Goal: Complete Application Form: Complete application form

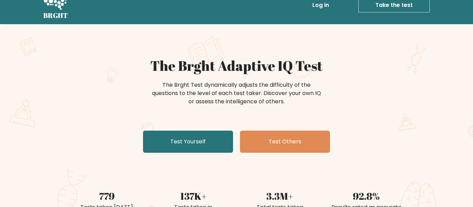
scroll to position [13, 0]
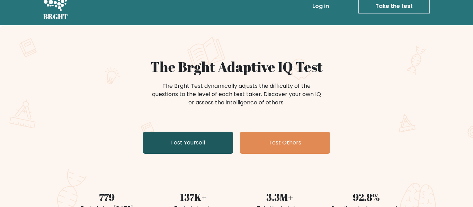
click at [156, 139] on link "Test Yourself" at bounding box center [188, 143] width 90 height 22
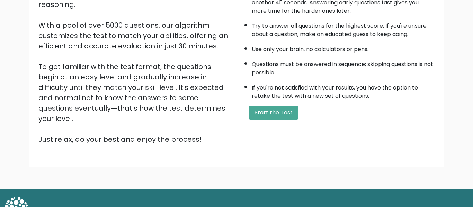
scroll to position [110, 0]
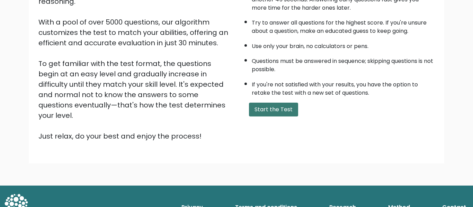
click at [287, 115] on button "Start the Test" at bounding box center [273, 110] width 49 height 14
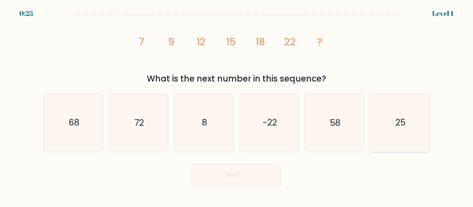
click at [396, 129] on icon "25" at bounding box center [400, 123] width 58 height 58
click at [237, 106] on input "f. 25" at bounding box center [236, 105] width 0 height 2
radio input "true"
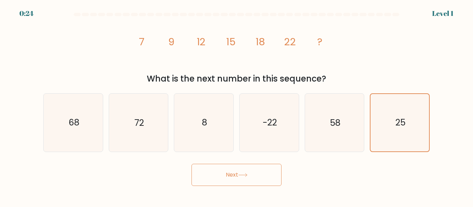
click at [256, 181] on button "Next" at bounding box center [236, 175] width 90 height 22
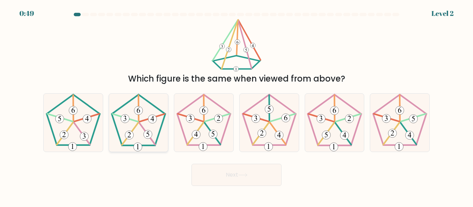
click at [145, 140] on icon at bounding box center [138, 123] width 58 height 58
click at [236, 106] on input "b." at bounding box center [236, 105] width 0 height 2
radio input "true"
click at [217, 169] on button "Next" at bounding box center [236, 175] width 90 height 22
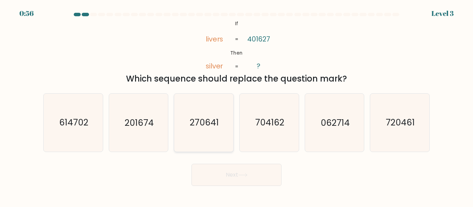
click at [181, 131] on icon "270641" at bounding box center [204, 123] width 58 height 58
click at [236, 106] on input "c. 270641" at bounding box center [236, 105] width 0 height 2
radio input "true"
click at [209, 167] on button "Next" at bounding box center [236, 175] width 90 height 22
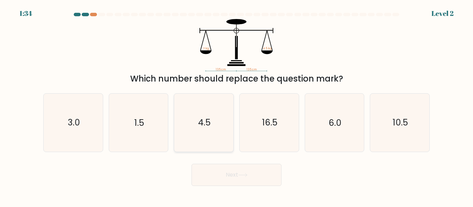
click at [181, 127] on icon "4.5" at bounding box center [204, 123] width 58 height 58
click at [236, 106] on input "c. 4.5" at bounding box center [236, 105] width 0 height 2
radio input "true"
click at [233, 181] on button "Next" at bounding box center [236, 175] width 90 height 22
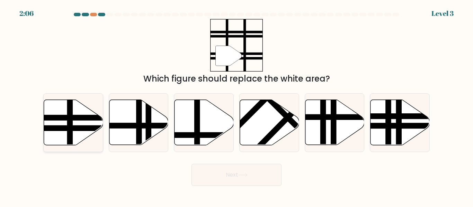
click at [76, 136] on icon at bounding box center [73, 122] width 59 height 45
click at [236, 106] on input "a." at bounding box center [236, 105] width 0 height 2
radio input "true"
click at [218, 179] on button "Next" at bounding box center [236, 175] width 90 height 22
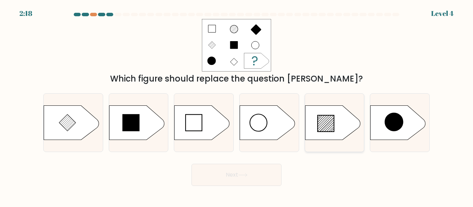
click at [342, 130] on icon at bounding box center [332, 123] width 55 height 35
click at [237, 106] on input "e." at bounding box center [236, 105] width 0 height 2
radio input "true"
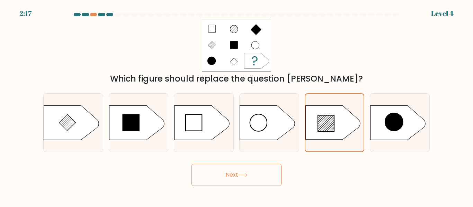
click at [246, 174] on icon at bounding box center [242, 175] width 9 height 4
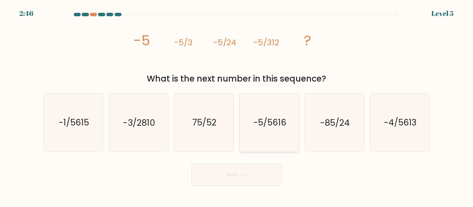
click at [275, 120] on text "-5/5616" at bounding box center [269, 123] width 33 height 12
click at [237, 106] on input "d. -5/5616" at bounding box center [236, 105] width 0 height 2
radio input "true"
click at [258, 173] on button "Next" at bounding box center [236, 175] width 90 height 22
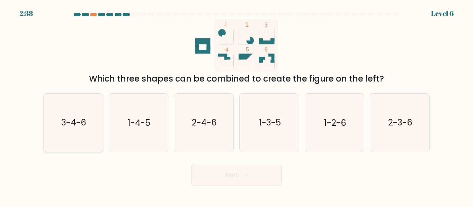
click at [72, 118] on text "3-4-6" at bounding box center [73, 123] width 25 height 12
click at [236, 106] on input "a. 3-4-6" at bounding box center [236, 105] width 0 height 2
radio input "true"
click at [261, 178] on button "Next" at bounding box center [236, 175] width 90 height 22
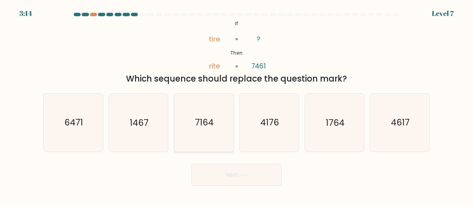
click at [213, 135] on icon "7164" at bounding box center [204, 123] width 58 height 58
click at [236, 106] on input "c. 7164" at bounding box center [236, 105] width 0 height 2
radio input "true"
click at [230, 183] on button "Next" at bounding box center [236, 175] width 90 height 22
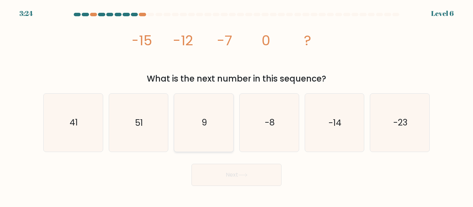
click at [197, 130] on icon "9" at bounding box center [204, 123] width 58 height 58
click at [236, 106] on input "c. 9" at bounding box center [236, 105] width 0 height 2
radio input "true"
click at [242, 178] on button "Next" at bounding box center [236, 175] width 90 height 22
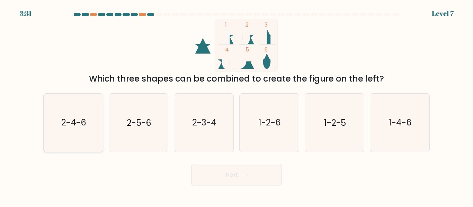
click at [85, 132] on icon "2-4-6" at bounding box center [73, 123] width 58 height 58
click at [236, 106] on input "a. 2-4-6" at bounding box center [236, 105] width 0 height 2
radio input "true"
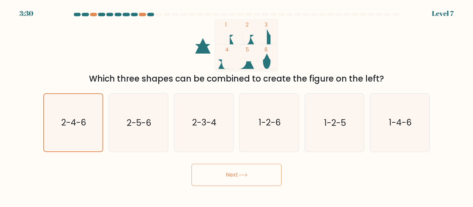
click at [220, 172] on button "Next" at bounding box center [236, 175] width 90 height 22
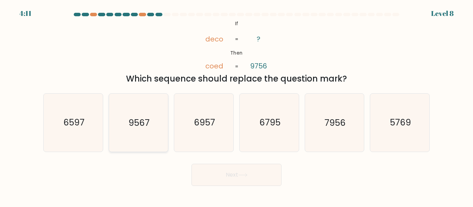
click at [161, 116] on icon "9567" at bounding box center [138, 123] width 58 height 58
click at [236, 106] on input "b. 9567" at bounding box center [236, 105] width 0 height 2
radio input "true"
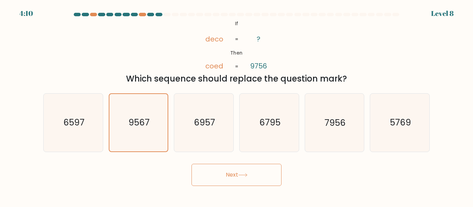
click at [226, 186] on body "4:10 Level 8 If" at bounding box center [236, 103] width 473 height 207
click at [226, 183] on button "Next" at bounding box center [236, 175] width 90 height 22
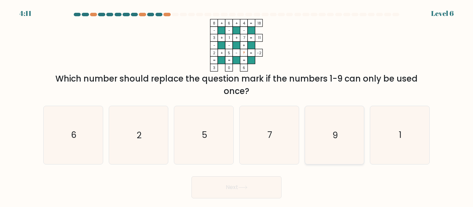
click at [333, 151] on icon "9" at bounding box center [334, 135] width 58 height 58
click at [237, 106] on input "e. 9" at bounding box center [236, 105] width 0 height 2
radio input "true"
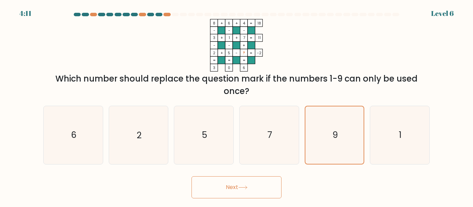
click at [237, 196] on button "Next" at bounding box center [236, 187] width 90 height 22
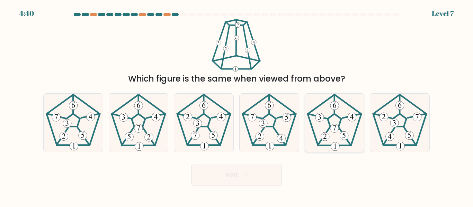
click at [332, 121] on icon at bounding box center [334, 123] width 58 height 58
click at [237, 106] on input "e." at bounding box center [236, 105] width 0 height 2
radio input "true"
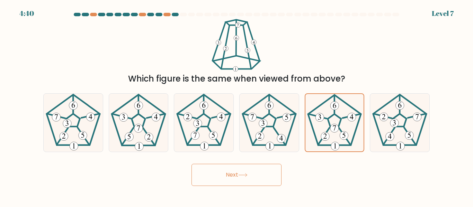
click at [251, 175] on button "Next" at bounding box center [236, 175] width 90 height 22
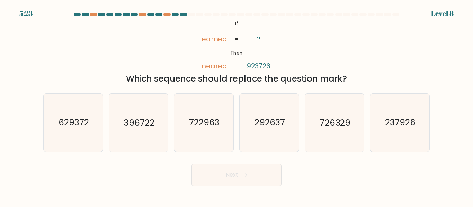
click at [251, 175] on button "Next" at bounding box center [236, 175] width 90 height 22
click at [258, 126] on text "292637" at bounding box center [269, 123] width 30 height 12
click at [237, 106] on input "d. 292637" at bounding box center [236, 105] width 0 height 2
radio input "true"
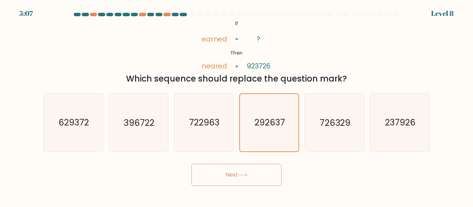
click at [240, 166] on button "Next" at bounding box center [236, 175] width 90 height 22
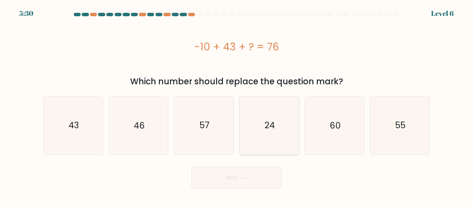
click at [272, 129] on text "24" at bounding box center [269, 125] width 10 height 12
click at [237, 106] on input "d. 24" at bounding box center [236, 105] width 0 height 2
radio input "true"
click at [62, 125] on icon "43" at bounding box center [73, 126] width 58 height 58
click at [236, 106] on input "a. 43" at bounding box center [236, 105] width 0 height 2
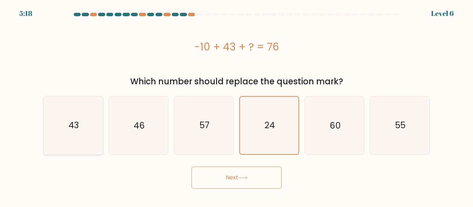
radio input "true"
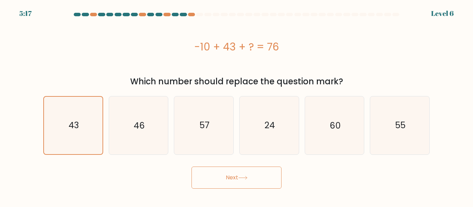
click at [209, 174] on button "Next" at bounding box center [236, 178] width 90 height 22
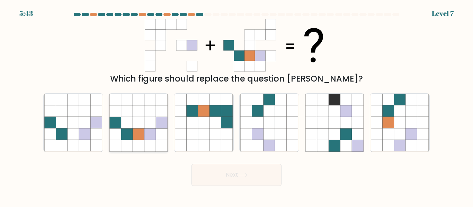
click at [132, 145] on icon at bounding box center [126, 145] width 11 height 11
click at [236, 106] on input "b." at bounding box center [236, 105] width 0 height 2
radio input "true"
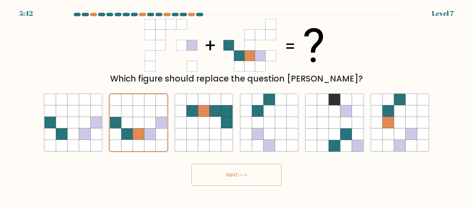
click at [231, 169] on button "Next" at bounding box center [236, 175] width 90 height 22
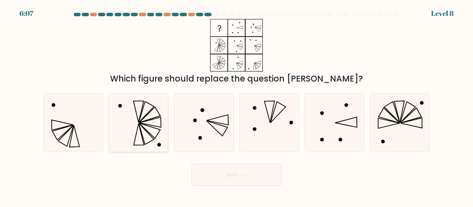
click at [141, 135] on icon at bounding box center [138, 123] width 58 height 58
click at [236, 106] on input "b." at bounding box center [236, 105] width 0 height 2
radio input "true"
click at [231, 180] on button "Next" at bounding box center [236, 175] width 90 height 22
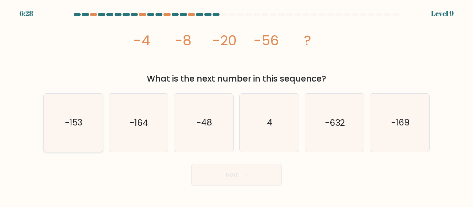
click at [61, 125] on icon "-153" at bounding box center [73, 123] width 58 height 58
click at [236, 106] on input "a. -153" at bounding box center [236, 105] width 0 height 2
radio input "true"
click at [237, 179] on button "Next" at bounding box center [236, 175] width 90 height 22
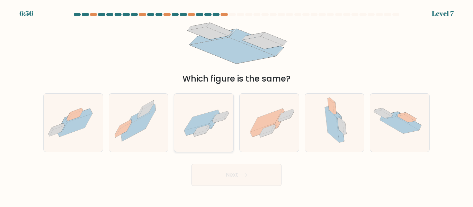
click at [213, 139] on icon at bounding box center [203, 122] width 59 height 41
click at [236, 106] on input "c." at bounding box center [236, 105] width 0 height 2
radio input "true"
click at [226, 174] on button "Next" at bounding box center [236, 175] width 90 height 22
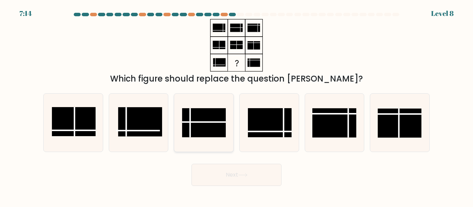
click at [210, 125] on rect at bounding box center [204, 123] width 44 height 29
click at [236, 106] on input "c." at bounding box center [236, 105] width 0 height 2
radio input "true"
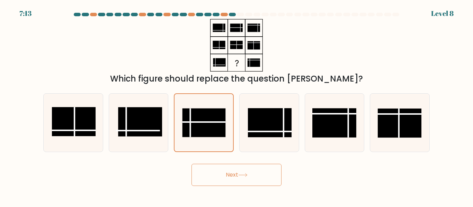
click at [239, 188] on body "7:13 Level 8" at bounding box center [236, 103] width 473 height 207
click at [242, 181] on button "Next" at bounding box center [236, 175] width 90 height 22
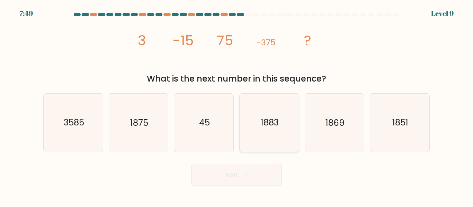
click at [296, 129] on icon "1883" at bounding box center [269, 123] width 58 height 58
click at [237, 106] on input "d. 1883" at bounding box center [236, 105] width 0 height 2
radio input "true"
click at [258, 164] on button "Next" at bounding box center [236, 175] width 90 height 22
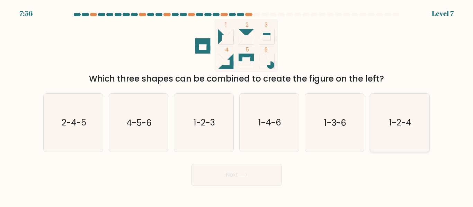
click at [407, 133] on icon "1-2-4" at bounding box center [400, 123] width 58 height 58
click at [237, 106] on input "f. 1-2-4" at bounding box center [236, 105] width 0 height 2
radio input "true"
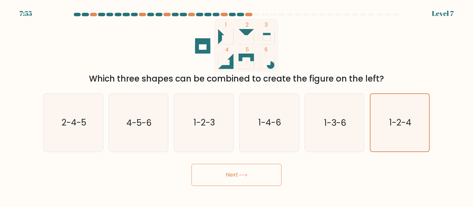
click at [254, 175] on button "Next" at bounding box center [236, 175] width 90 height 22
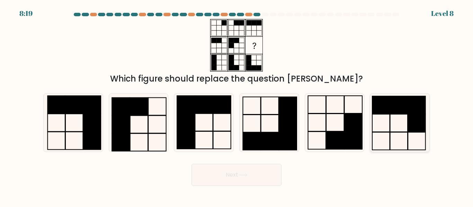
click at [417, 117] on rect at bounding box center [417, 124] width 18 height 18
click at [237, 106] on input "f." at bounding box center [236, 105] width 0 height 2
radio input "true"
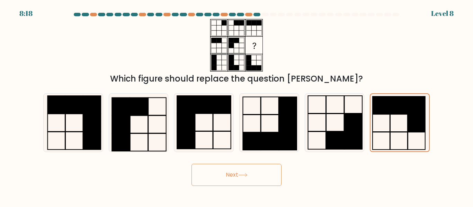
click at [238, 177] on button "Next" at bounding box center [236, 175] width 90 height 22
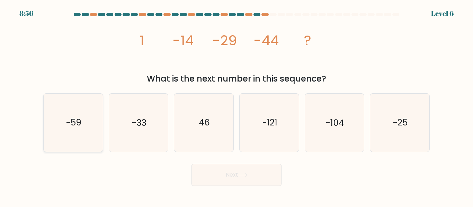
click at [88, 134] on icon "-59" at bounding box center [73, 123] width 58 height 58
click at [236, 106] on input "a. -59" at bounding box center [236, 105] width 0 height 2
radio input "true"
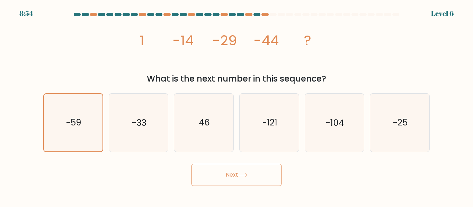
click at [206, 172] on button "Next" at bounding box center [236, 175] width 90 height 22
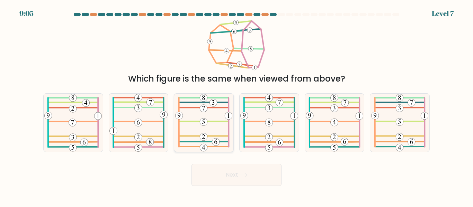
click at [215, 128] on icon at bounding box center [203, 123] width 57 height 58
click at [236, 106] on input "c." at bounding box center [236, 105] width 0 height 2
radio input "true"
click at [236, 173] on button "Next" at bounding box center [236, 175] width 90 height 22
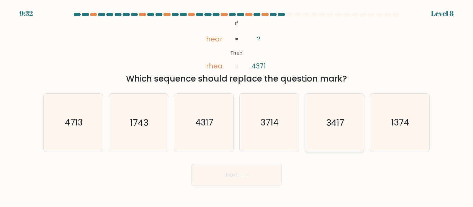
click at [320, 144] on icon "3417" at bounding box center [334, 123] width 58 height 58
click at [237, 106] on input "e. 3417" at bounding box center [236, 105] width 0 height 2
radio input "true"
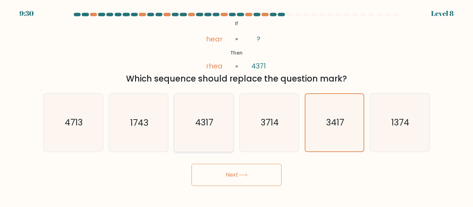
click at [180, 130] on icon "4317" at bounding box center [204, 123] width 58 height 58
click at [236, 106] on input "c. 4317" at bounding box center [236, 105] width 0 height 2
radio input "true"
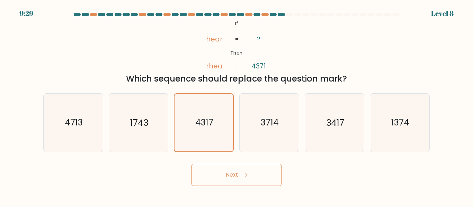
click at [226, 170] on button "Next" at bounding box center [236, 175] width 90 height 22
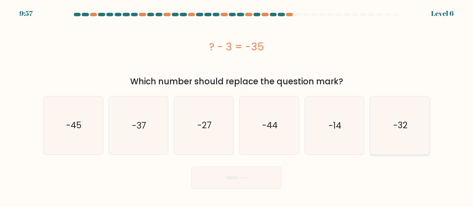
click at [422, 131] on icon "-32" at bounding box center [400, 126] width 58 height 58
click at [237, 106] on input "f. -32" at bounding box center [236, 105] width 0 height 2
radio input "true"
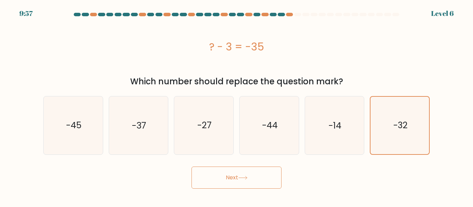
click at [275, 171] on button "Next" at bounding box center [236, 178] width 90 height 22
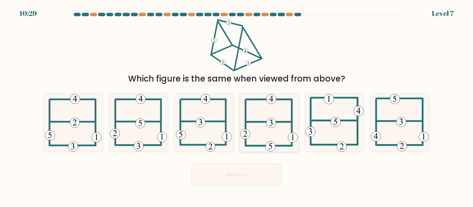
click at [275, 112] on icon at bounding box center [268, 123] width 57 height 58
click at [237, 106] on input "d." at bounding box center [236, 105] width 0 height 2
radio input "true"
click at [240, 164] on button "Next" at bounding box center [236, 175] width 90 height 22
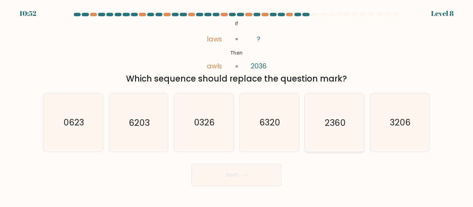
click at [320, 142] on icon "2360" at bounding box center [334, 123] width 58 height 58
click at [237, 106] on input "e. 2360" at bounding box center [236, 105] width 0 height 2
radio input "true"
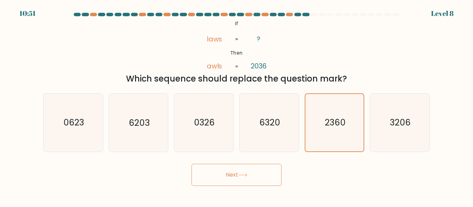
click at [257, 173] on button "Next" at bounding box center [236, 175] width 90 height 22
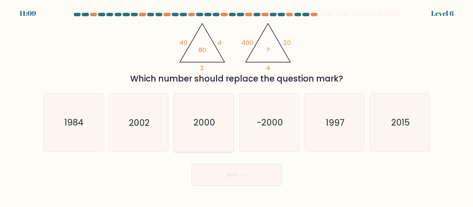
click at [210, 146] on icon "2000" at bounding box center [204, 123] width 58 height 58
click at [236, 106] on input "c. 2000" at bounding box center [236, 105] width 0 height 2
radio input "true"
click at [227, 175] on button "Next" at bounding box center [236, 175] width 90 height 22
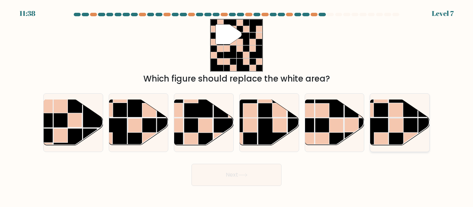
click at [408, 126] on rect at bounding box center [403, 132] width 29 height 29
click at [237, 106] on input "f." at bounding box center [236, 105] width 0 height 2
radio input "true"
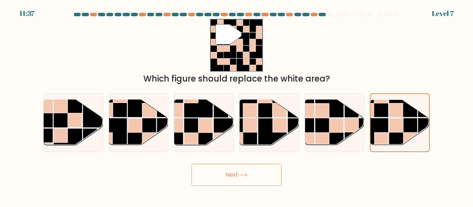
click at [252, 180] on button "Next" at bounding box center [236, 175] width 90 height 22
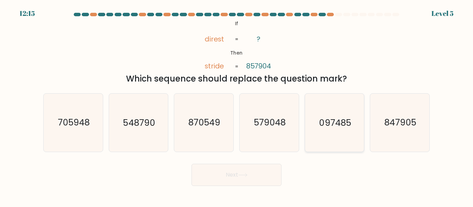
click at [348, 142] on icon "097485" at bounding box center [334, 123] width 58 height 58
click at [237, 106] on input "e. 097485" at bounding box center [236, 105] width 0 height 2
radio input "true"
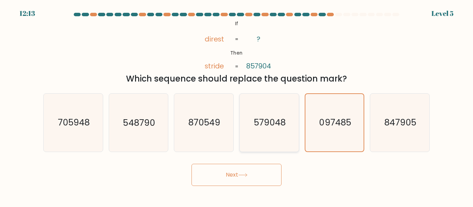
click at [264, 122] on text "579048" at bounding box center [270, 123] width 32 height 12
click at [237, 106] on input "d. 579048" at bounding box center [236, 105] width 0 height 2
radio input "true"
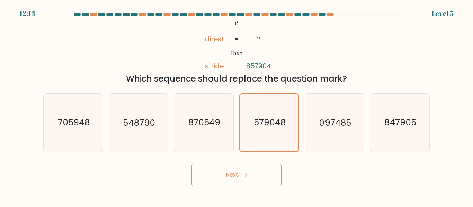
click at [238, 176] on button "Next" at bounding box center [236, 175] width 90 height 22
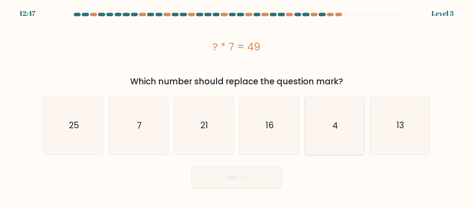
click at [316, 142] on icon "4" at bounding box center [334, 126] width 58 height 58
click at [237, 106] on input "e. 4" at bounding box center [236, 105] width 0 height 2
radio input "true"
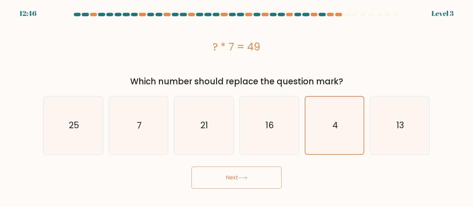
click at [260, 171] on button "Next" at bounding box center [236, 178] width 90 height 22
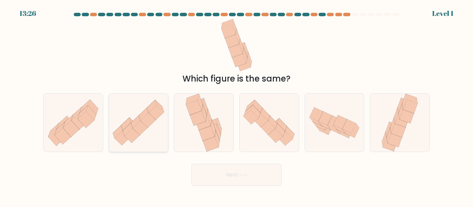
click at [157, 131] on icon at bounding box center [138, 123] width 59 height 50
click at [236, 106] on input "b." at bounding box center [236, 105] width 0 height 2
radio input "true"
click at [209, 174] on button "Next" at bounding box center [236, 175] width 90 height 22
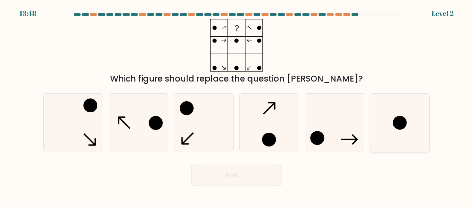
click at [389, 116] on icon at bounding box center [400, 123] width 58 height 58
click at [237, 106] on input "f." at bounding box center [236, 105] width 0 height 2
radio input "true"
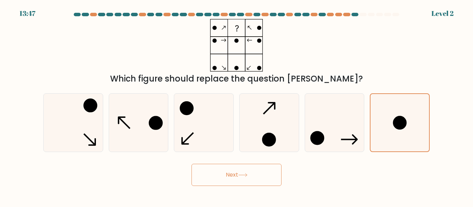
click at [256, 172] on button "Next" at bounding box center [236, 175] width 90 height 22
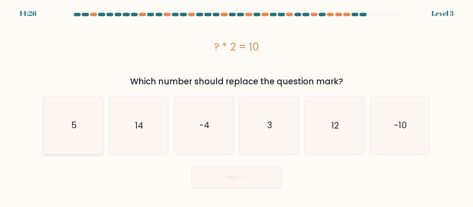
click at [83, 127] on icon "5" at bounding box center [73, 126] width 58 height 58
click at [236, 106] on input "a. 5" at bounding box center [236, 105] width 0 height 2
radio input "true"
click at [225, 176] on button "Next" at bounding box center [236, 178] width 90 height 22
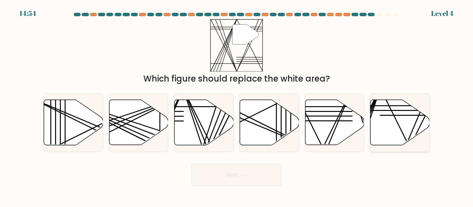
click at [377, 122] on icon at bounding box center [399, 122] width 59 height 45
click at [237, 106] on input "f." at bounding box center [236, 105] width 0 height 2
radio input "true"
click at [221, 173] on button "Next" at bounding box center [236, 175] width 90 height 22
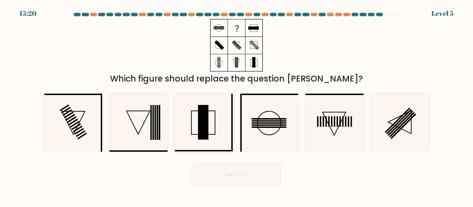
click at [180, 121] on icon at bounding box center [204, 123] width 58 height 58
click at [236, 106] on input "c." at bounding box center [236, 105] width 0 height 2
radio input "true"
click at [152, 117] on icon at bounding box center [138, 123] width 58 height 58
click at [236, 106] on input "b." at bounding box center [236, 105] width 0 height 2
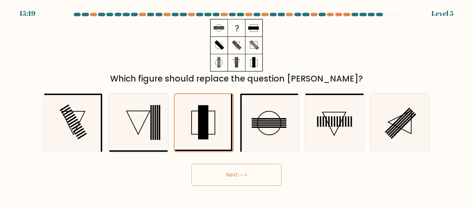
radio input "true"
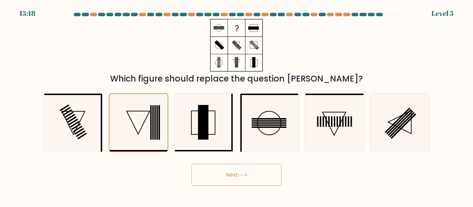
click at [226, 169] on button "Next" at bounding box center [236, 175] width 90 height 22
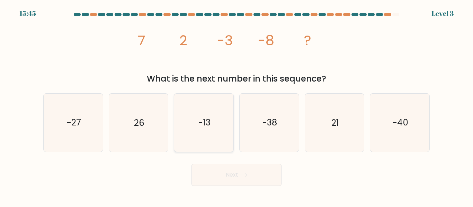
click at [218, 136] on icon "-13" at bounding box center [204, 123] width 58 height 58
click at [236, 106] on input "c. -13" at bounding box center [236, 105] width 0 height 2
radio input "true"
click at [235, 173] on button "Next" at bounding box center [236, 175] width 90 height 22
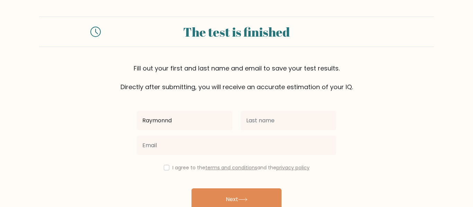
type input "Raymonnd"
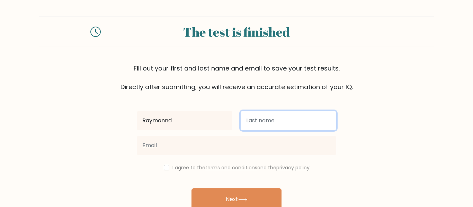
click at [324, 120] on input "text" at bounding box center [287, 120] width 95 height 19
type input "Martin"
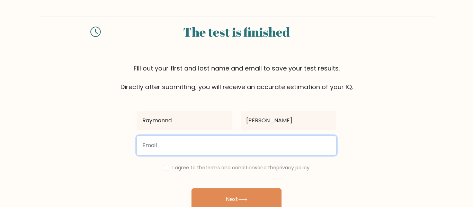
click at [212, 148] on input "email" at bounding box center [236, 145] width 199 height 19
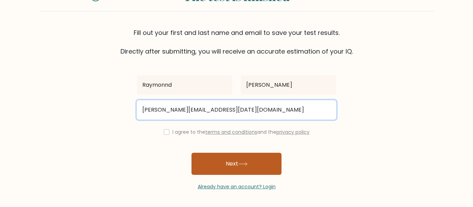
type input "raymond.mar27@elkinsdistrict.org"
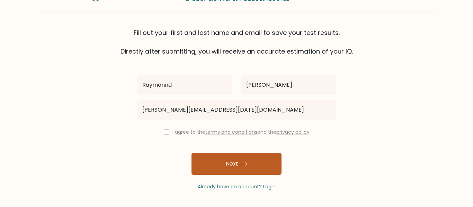
click at [227, 161] on button "Next" at bounding box center [236, 164] width 90 height 22
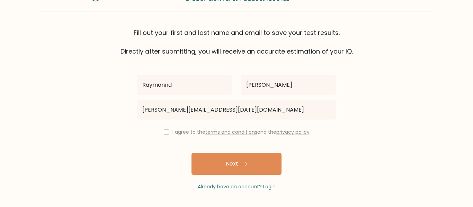
click at [168, 131] on div "I agree to the terms and conditions and the privacy policy" at bounding box center [237, 132] width 208 height 8
click at [167, 131] on input "checkbox" at bounding box center [167, 132] width 6 height 6
checkbox input "true"
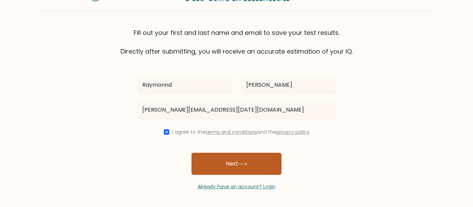
click at [210, 155] on button "Next" at bounding box center [236, 164] width 90 height 22
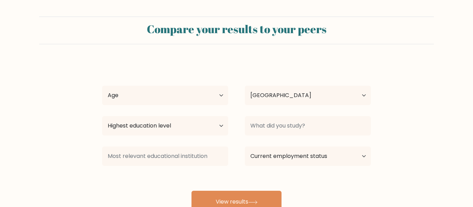
select select "US"
click at [206, 98] on select "Age Under 18 years old 18-24 years old 25-34 years old 35-44 years old 45-54 ye…" at bounding box center [165, 95] width 126 height 19
select select "min_18"
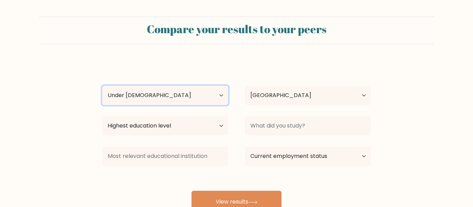
click at [102, 86] on select "Age Under 18 years old 18-24 years old 25-34 years old 35-44 years old 45-54 ye…" at bounding box center [165, 95] width 126 height 19
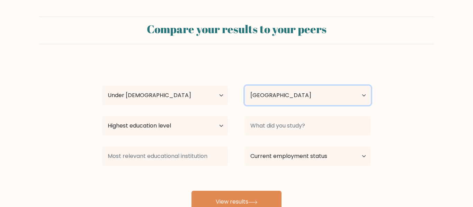
click at [269, 100] on select "Country Afghanistan Albania Algeria American Samoa Andorra Angola Anguilla Anta…" at bounding box center [308, 95] width 126 height 19
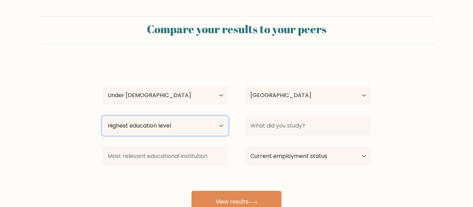
click at [183, 131] on select "Highest education level No schooling Primary Lower Secondary Upper Secondary Oc…" at bounding box center [165, 125] width 126 height 19
select select "upper_secondary"
click at [102, 116] on select "Highest education level No schooling Primary Lower Secondary Upper Secondary Oc…" at bounding box center [165, 125] width 126 height 19
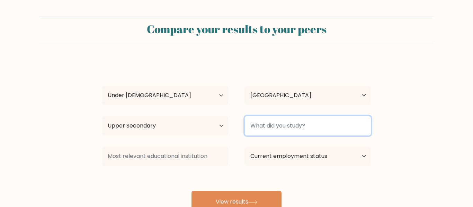
click at [287, 124] on input at bounding box center [308, 125] width 126 height 19
type input "bioligy"
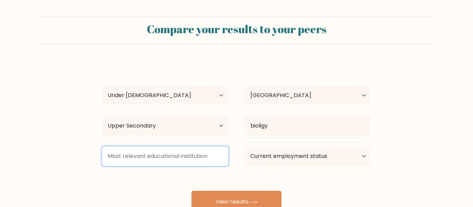
click at [172, 154] on input at bounding box center [165, 156] width 126 height 19
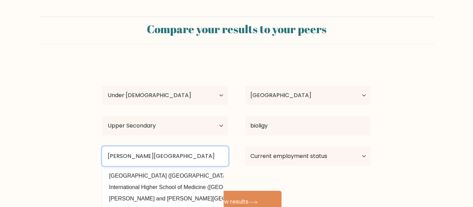
type input "elkins high school"
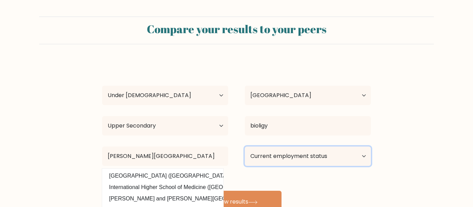
click at [280, 159] on select "Current employment status Employed Student Retired Other / prefer not to answer" at bounding box center [308, 156] width 126 height 19
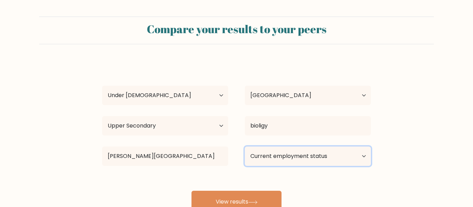
select select "student"
click at [245, 147] on select "Current employment status Employed Student Retired Other / prefer not to answer" at bounding box center [308, 156] width 126 height 19
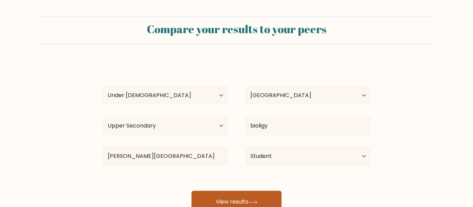
click at [264, 201] on button "View results" at bounding box center [236, 202] width 90 height 22
